Goal: Task Accomplishment & Management: Manage account settings

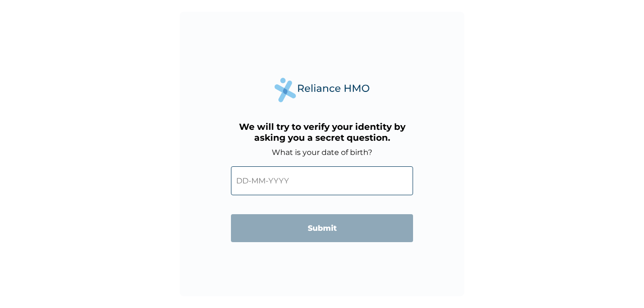
click at [259, 175] on input "text" at bounding box center [322, 180] width 182 height 29
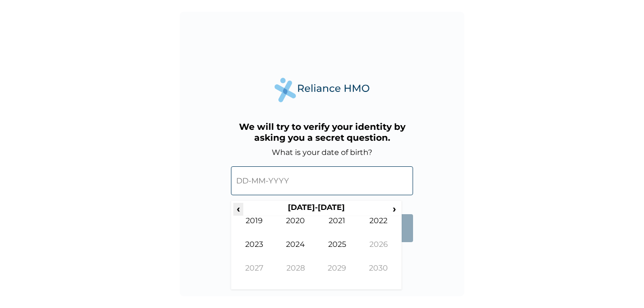
click at [239, 207] on span "‹" at bounding box center [238, 209] width 10 height 12
click at [238, 206] on span "‹" at bounding box center [238, 209] width 10 height 12
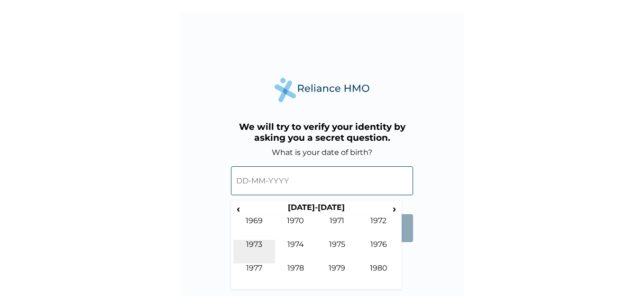
click at [260, 242] on td "1973" at bounding box center [254, 252] width 42 height 24
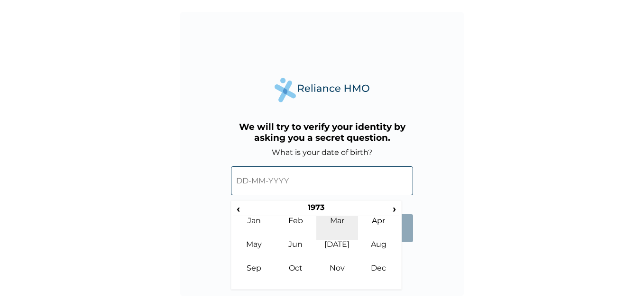
click at [336, 217] on td "Mar" at bounding box center [337, 228] width 42 height 24
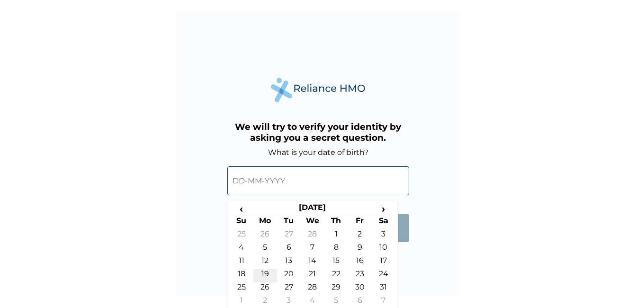
click at [263, 273] on td "19" at bounding box center [266, 275] width 24 height 13
type input "19-03-1973"
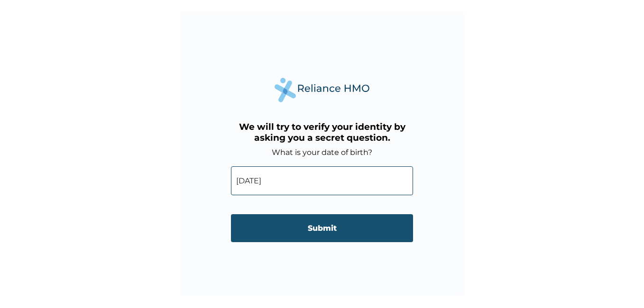
click at [319, 225] on input "Submit" at bounding box center [322, 228] width 182 height 28
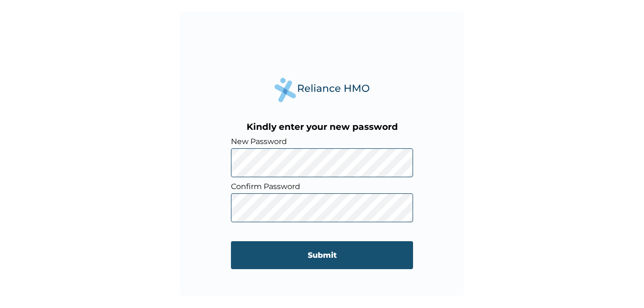
click at [306, 256] on input "Submit" at bounding box center [322, 255] width 182 height 28
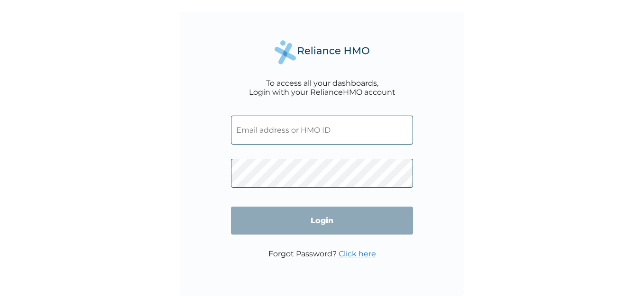
type input "fogwuche@ecobank.com"
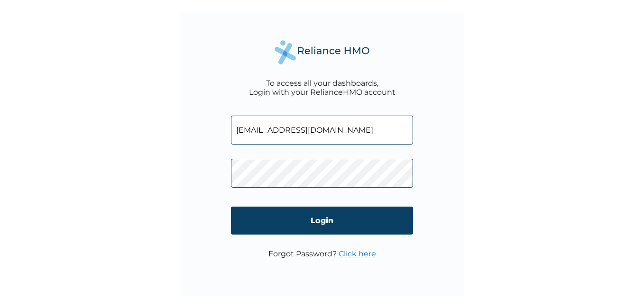
click at [509, 225] on div "To access all your dashboards, Login with your RelianceHMO account fogwuche@eco…" at bounding box center [322, 154] width 644 height 308
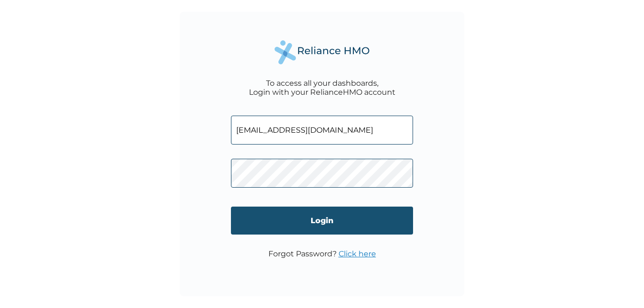
click at [332, 228] on input "Login" at bounding box center [322, 221] width 182 height 28
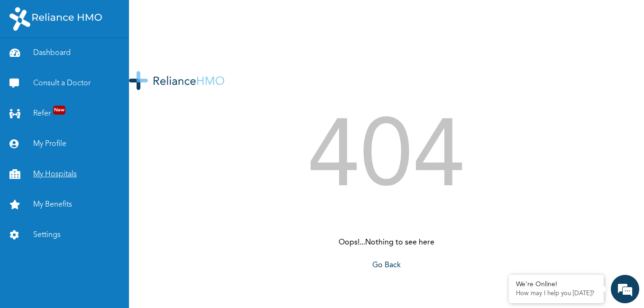
click at [57, 173] on link "My Hospitals" at bounding box center [64, 174] width 129 height 30
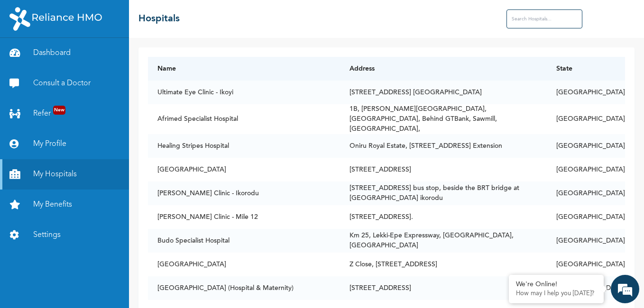
click at [535, 20] on input "text" at bounding box center [544, 18] width 76 height 19
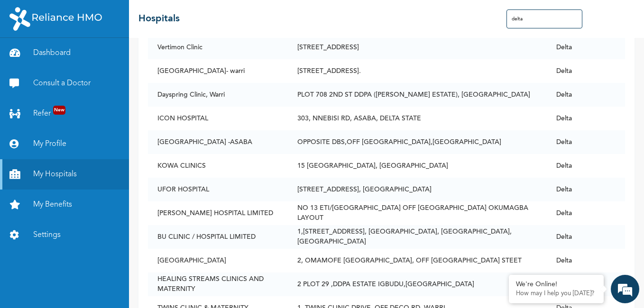
scroll to position [95, 0]
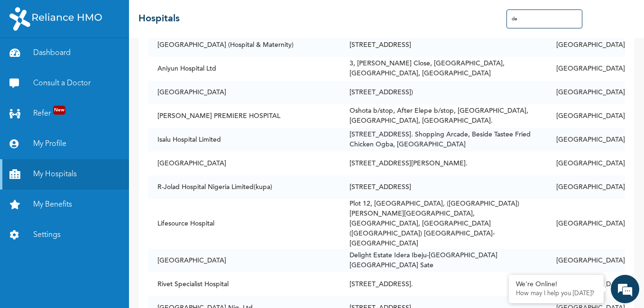
type input "d"
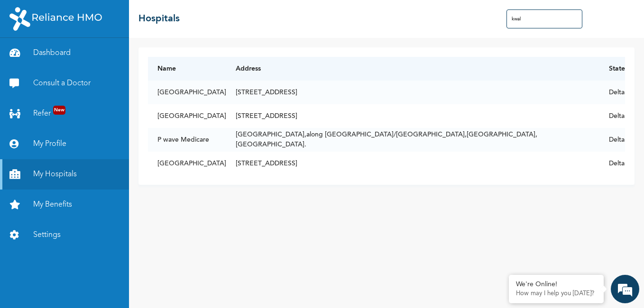
scroll to position [0, 0]
type input "kwal"
